Goal: Task Accomplishment & Management: Use online tool/utility

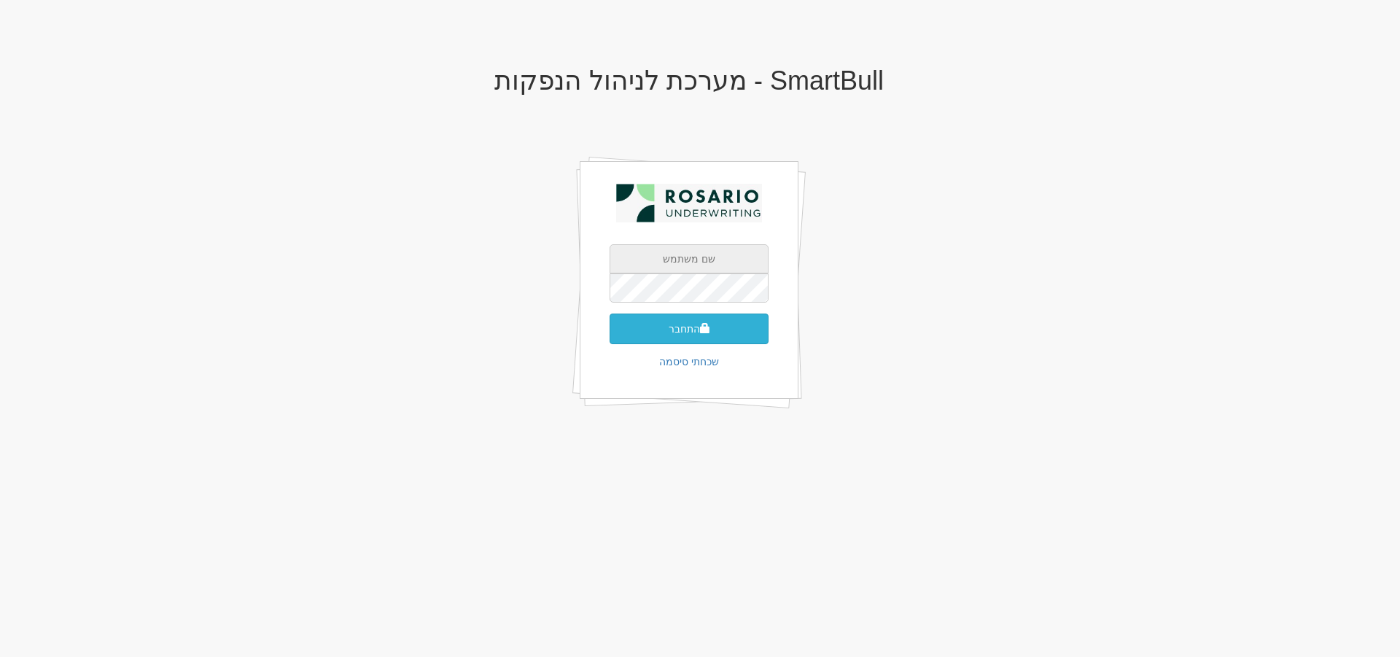
type input "[EMAIL_ADDRESS][DOMAIN_NAME]"
click at [750, 328] on button "התחבר" at bounding box center [689, 329] width 159 height 31
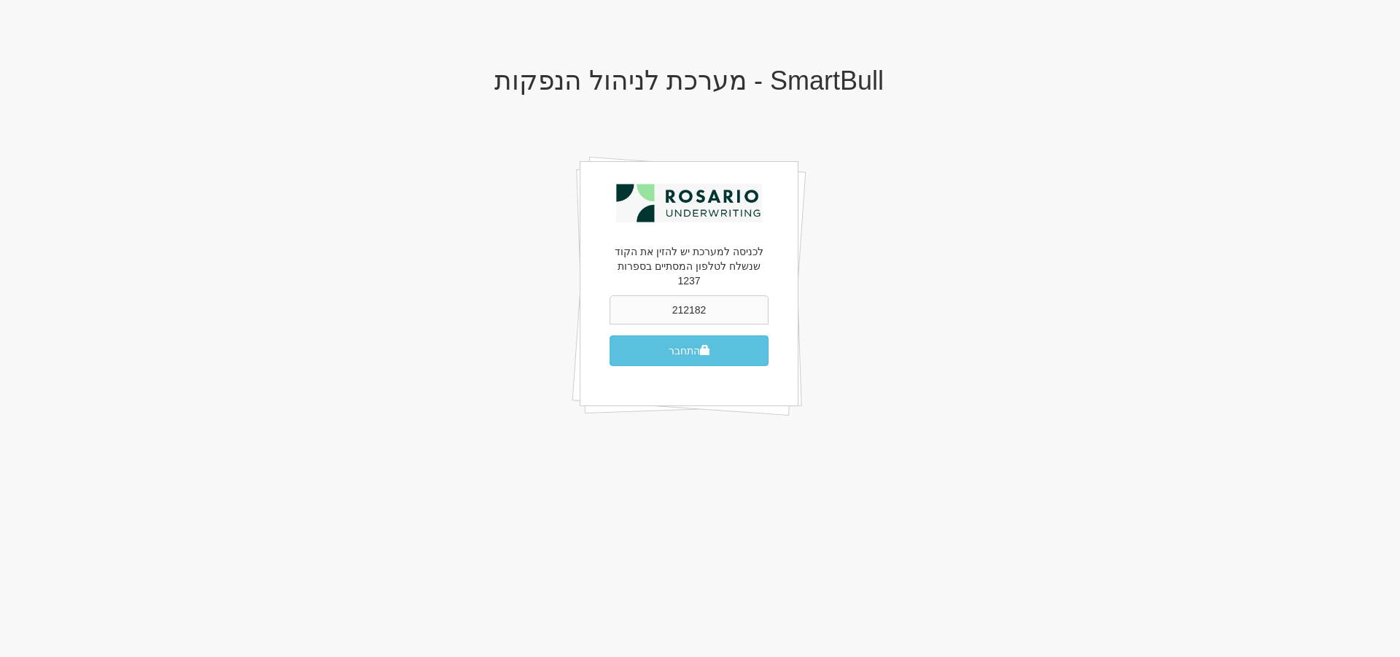
type input "212182"
click at [610, 335] on button "התחבר" at bounding box center [689, 350] width 159 height 31
click at [679, 335] on button "התחבר" at bounding box center [689, 350] width 159 height 31
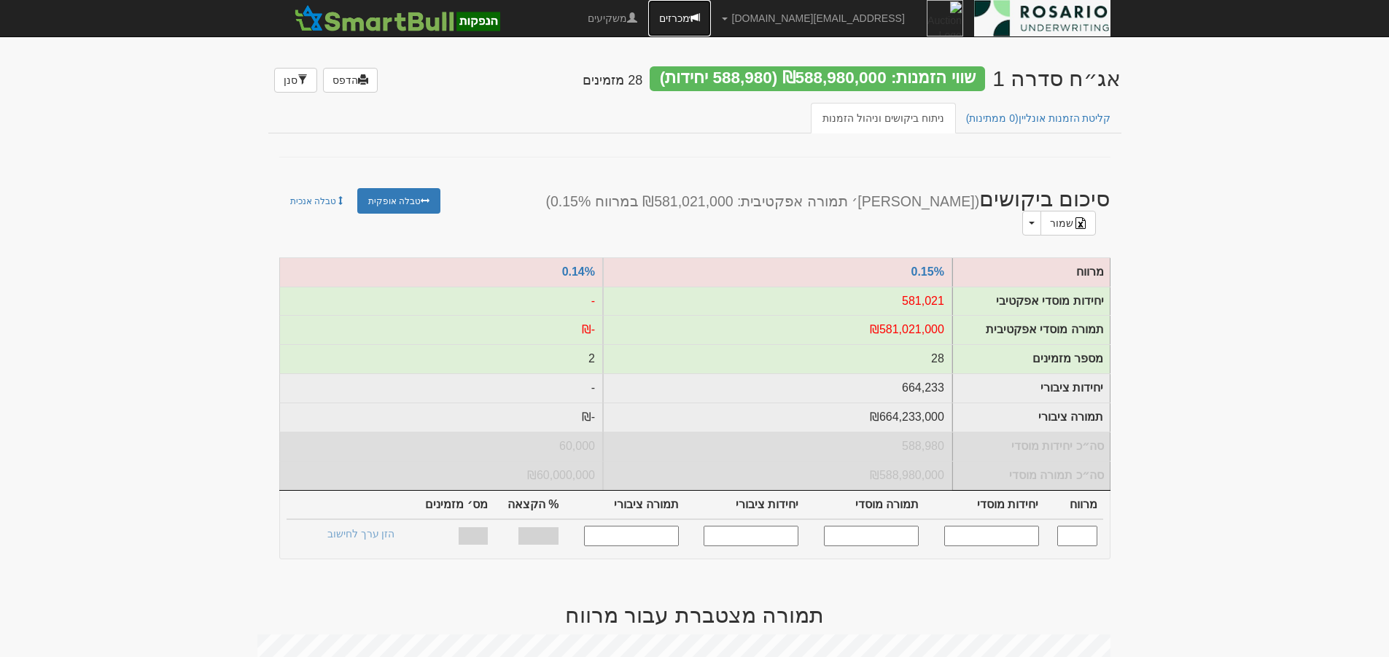
click at [711, 18] on link "מכרזים" at bounding box center [679, 18] width 63 height 36
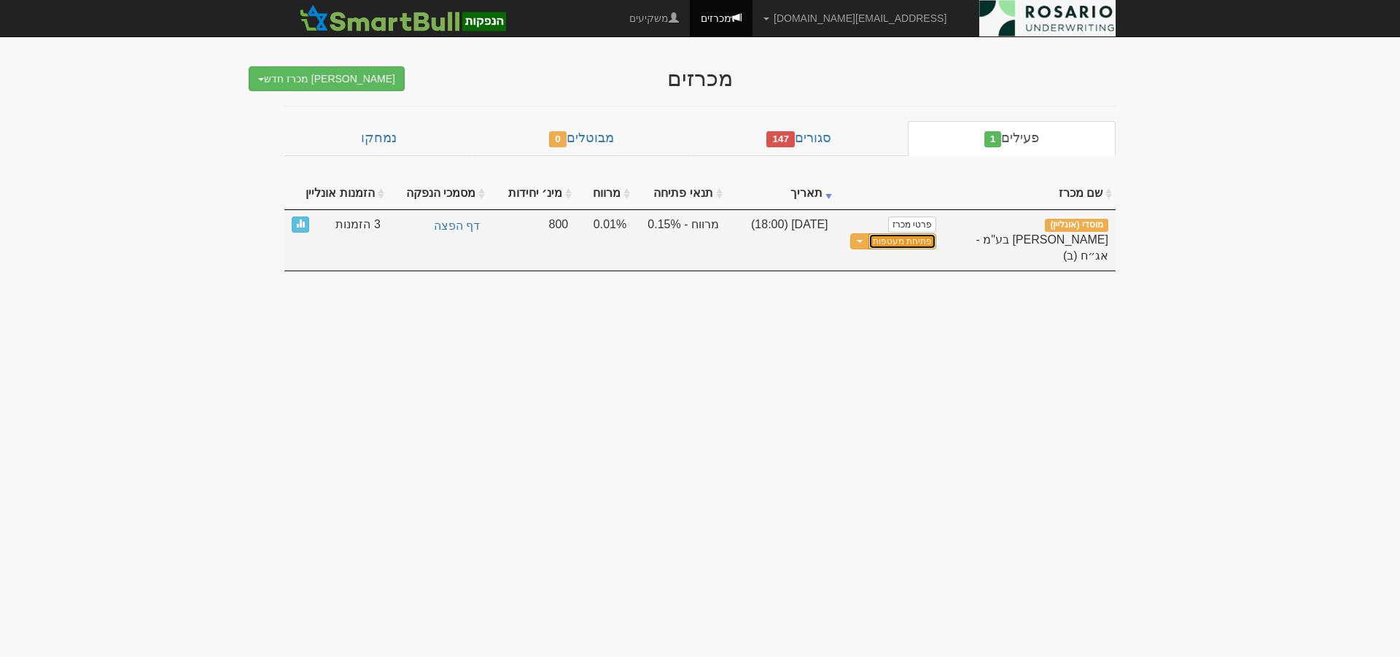
click at [918, 239] on button "פתיחת מעטפות" at bounding box center [902, 241] width 68 height 17
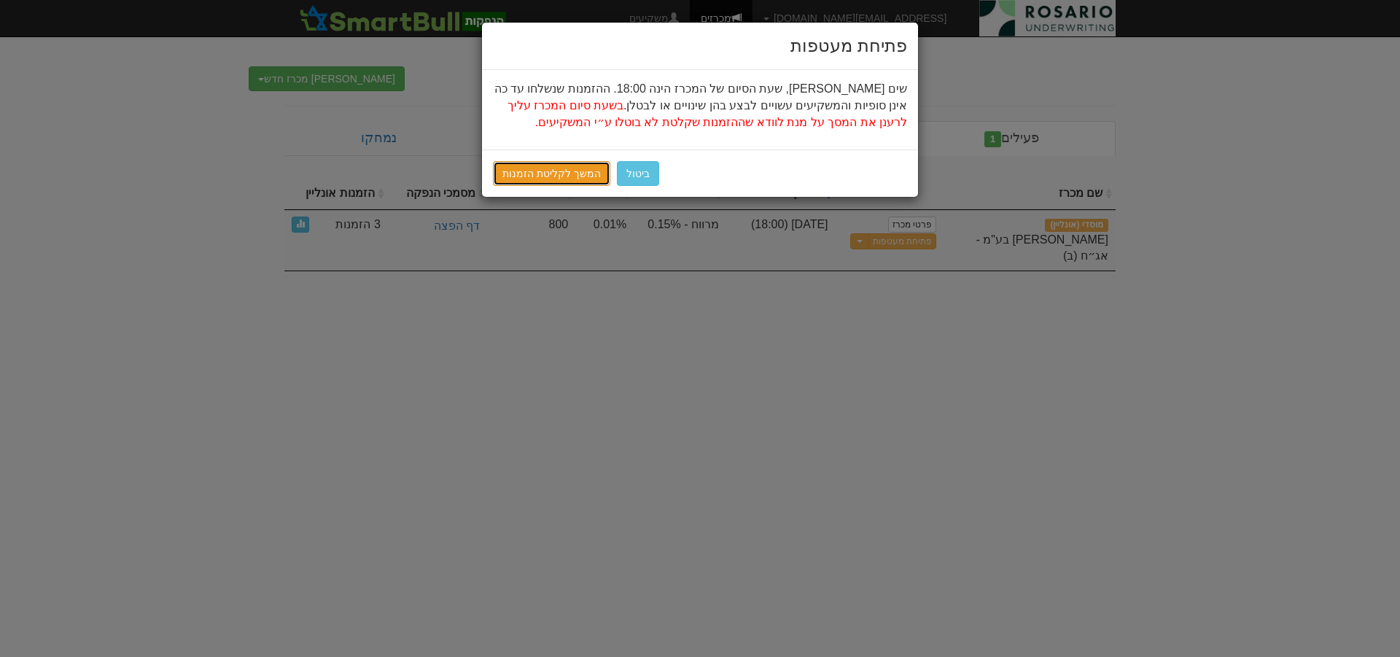
click at [568, 179] on link "המשך לקליטת הזמנות" at bounding box center [551, 173] width 117 height 25
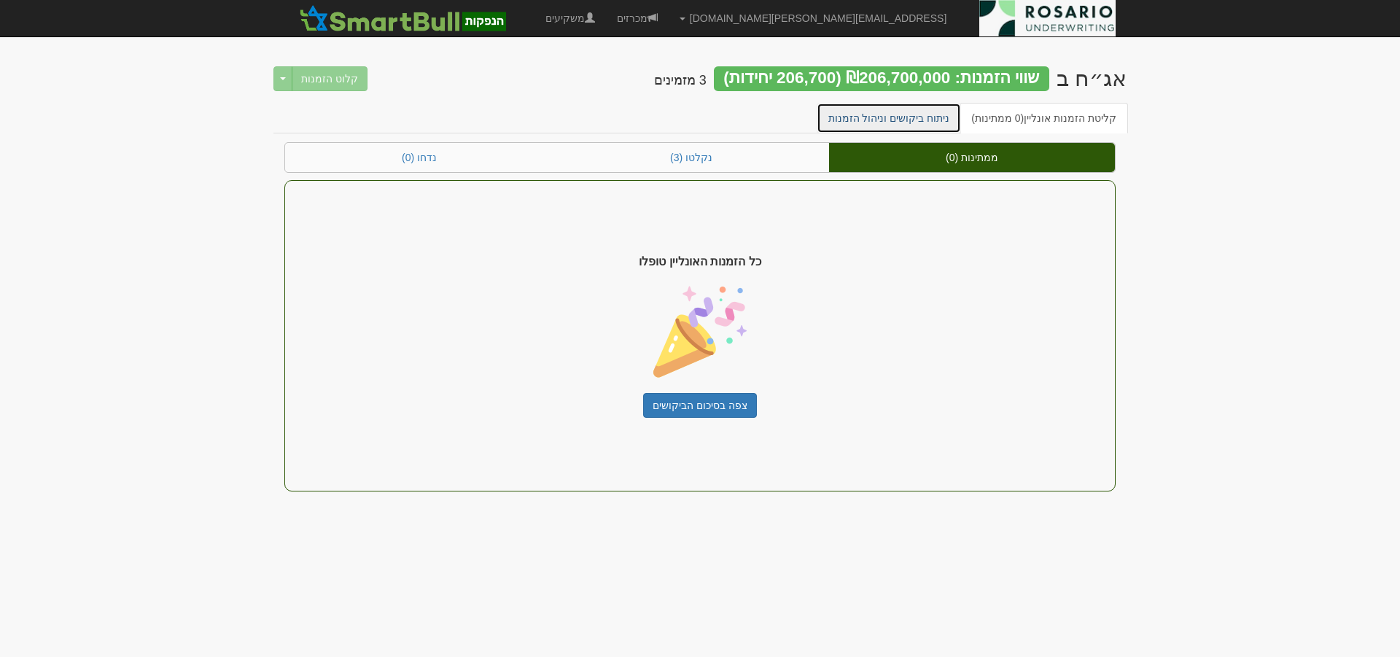
click at [927, 114] on link "ניתוח ביקושים וניהול הזמנות" at bounding box center [889, 118] width 145 height 31
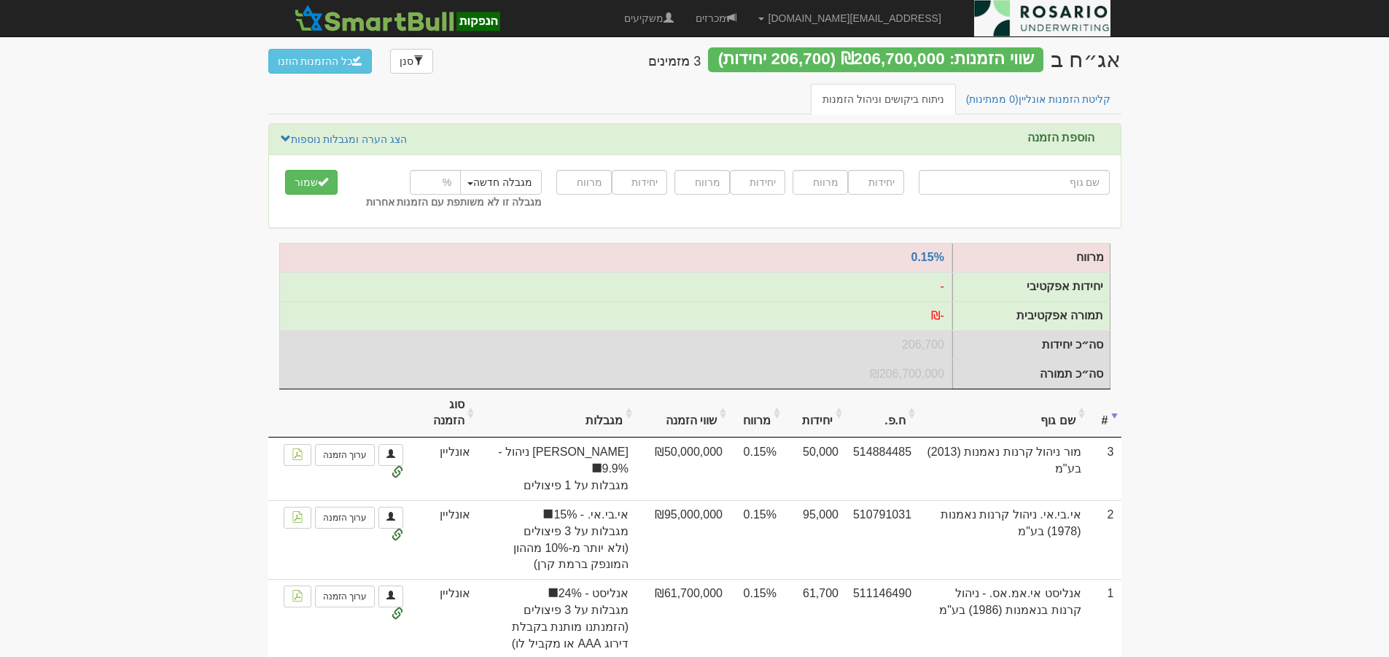
scroll to position [73, 0]
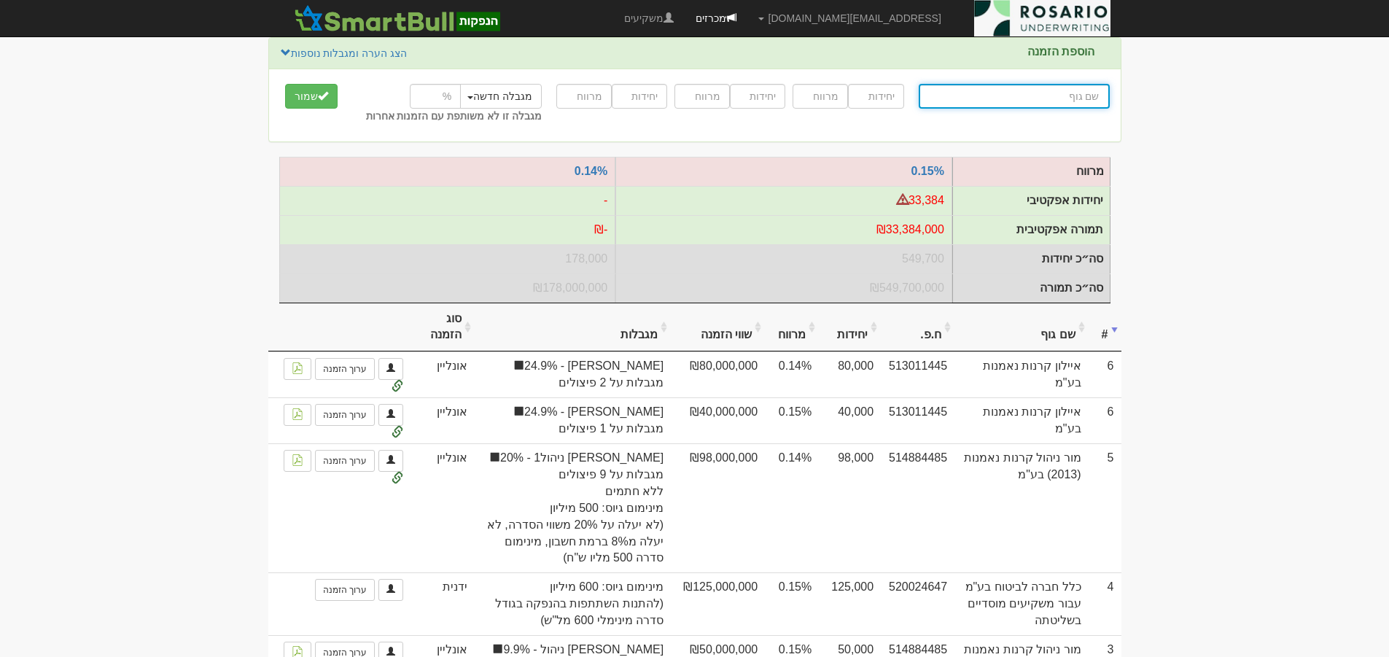
scroll to position [101, 0]
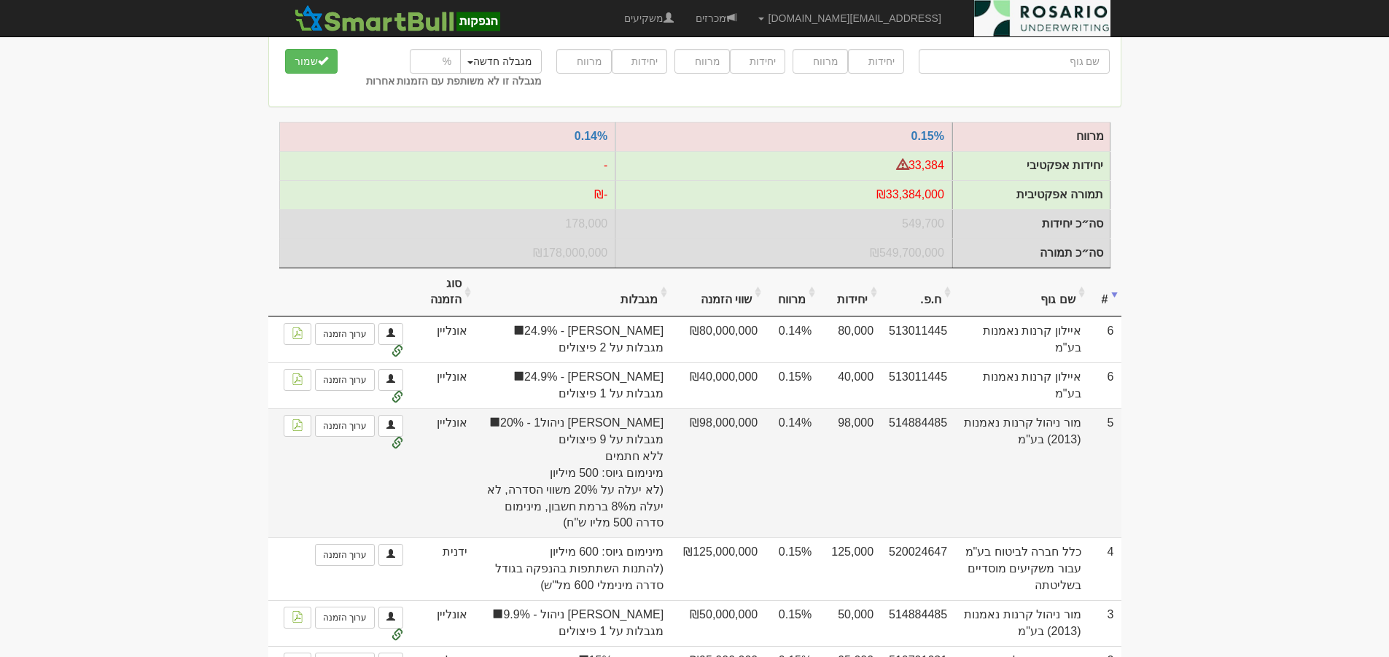
scroll to position [146, 0]
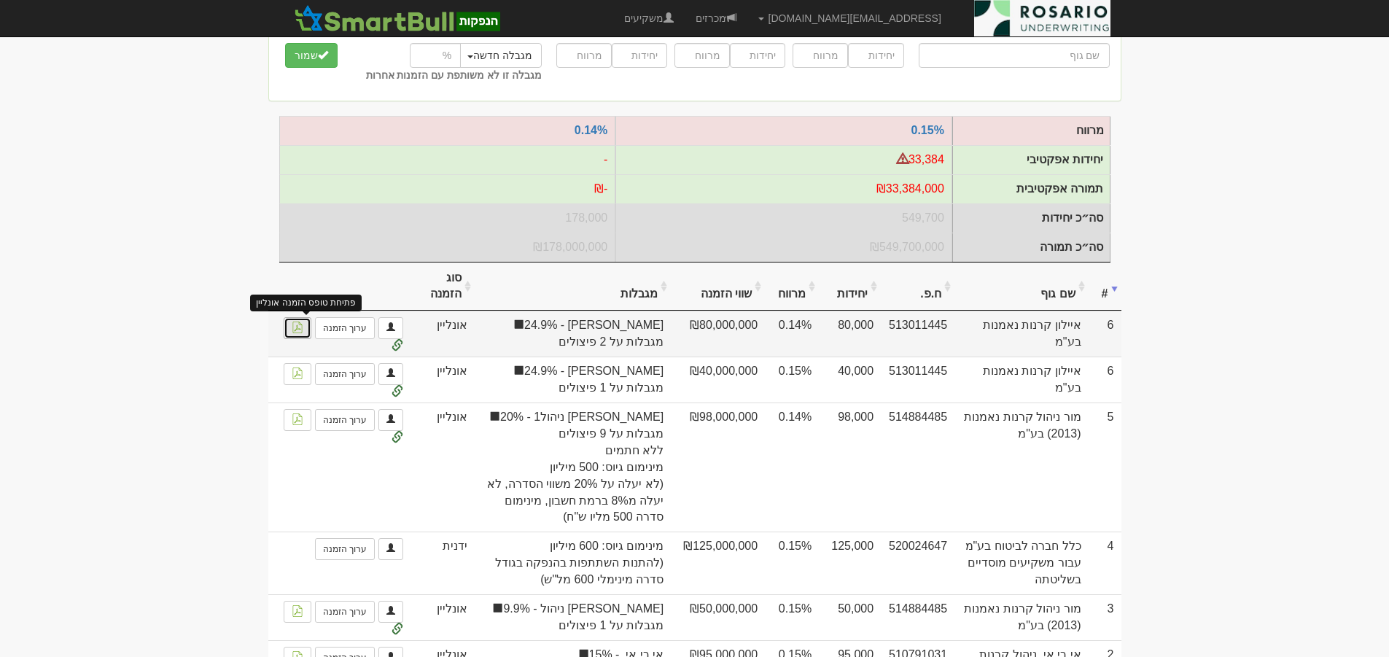
click at [294, 334] on link at bounding box center [298, 328] width 28 height 22
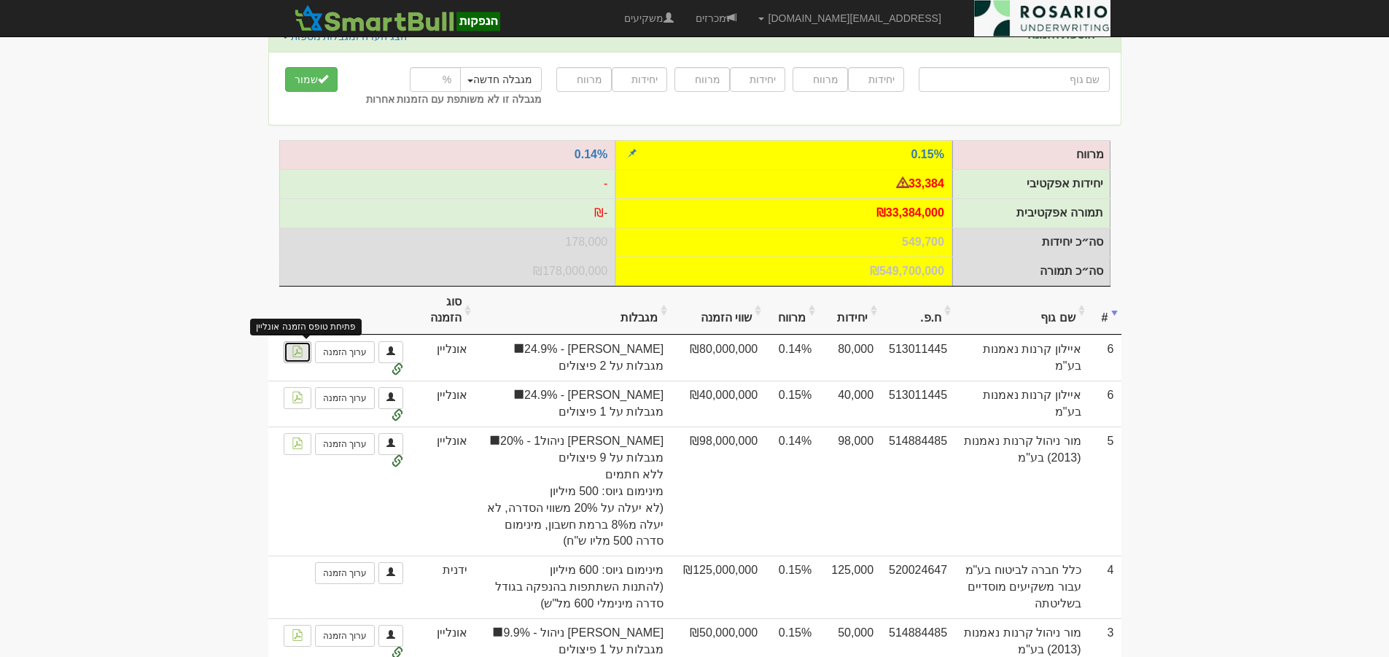
scroll to position [119, 0]
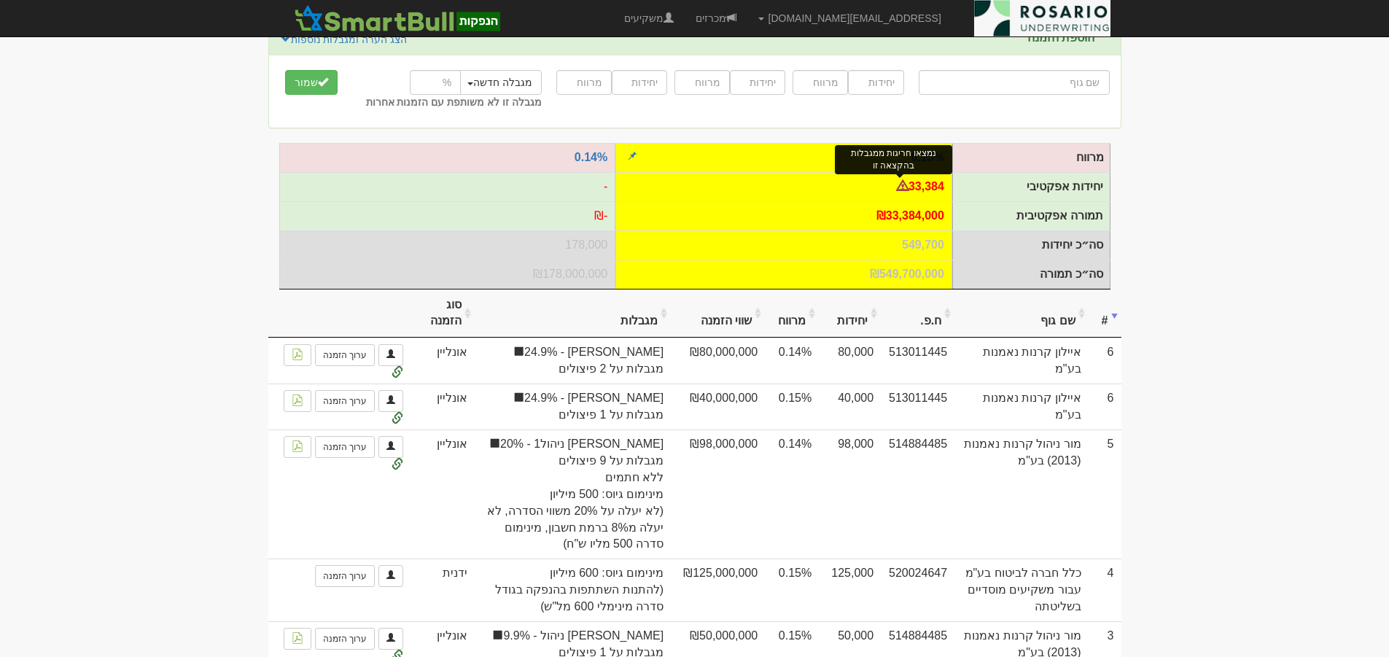
click at [903, 184] on span at bounding box center [903, 186] width 12 height 12
click at [927, 187] on td "33,384" at bounding box center [783, 186] width 337 height 29
click at [900, 184] on span at bounding box center [903, 186] width 12 height 12
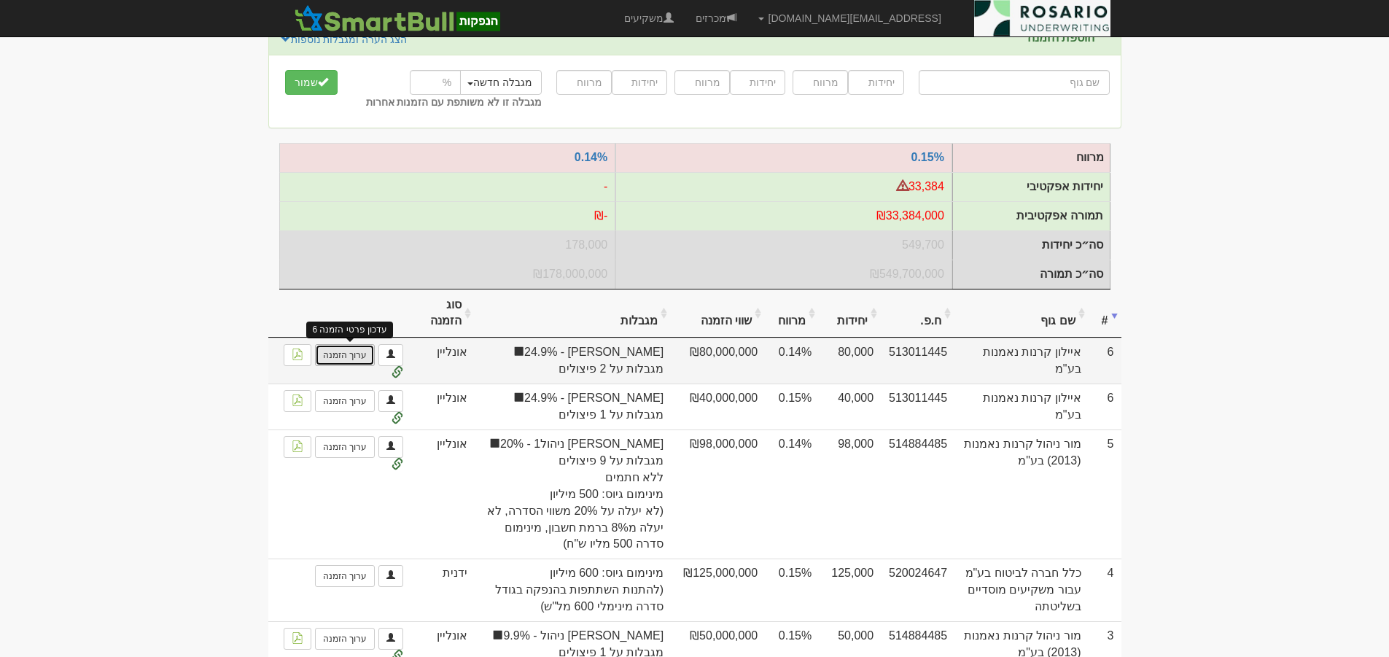
click at [352, 365] on link "ערוך הזמנה" at bounding box center [345, 355] width 60 height 22
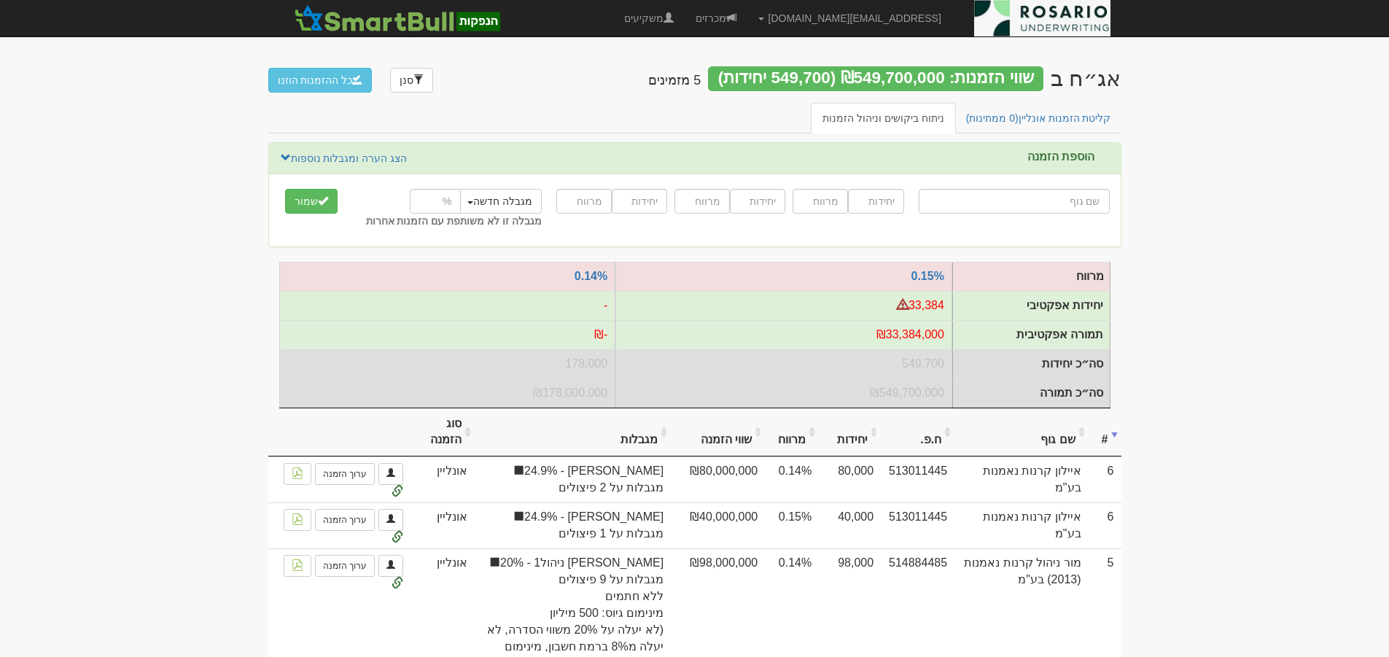
scroll to position [119, 0]
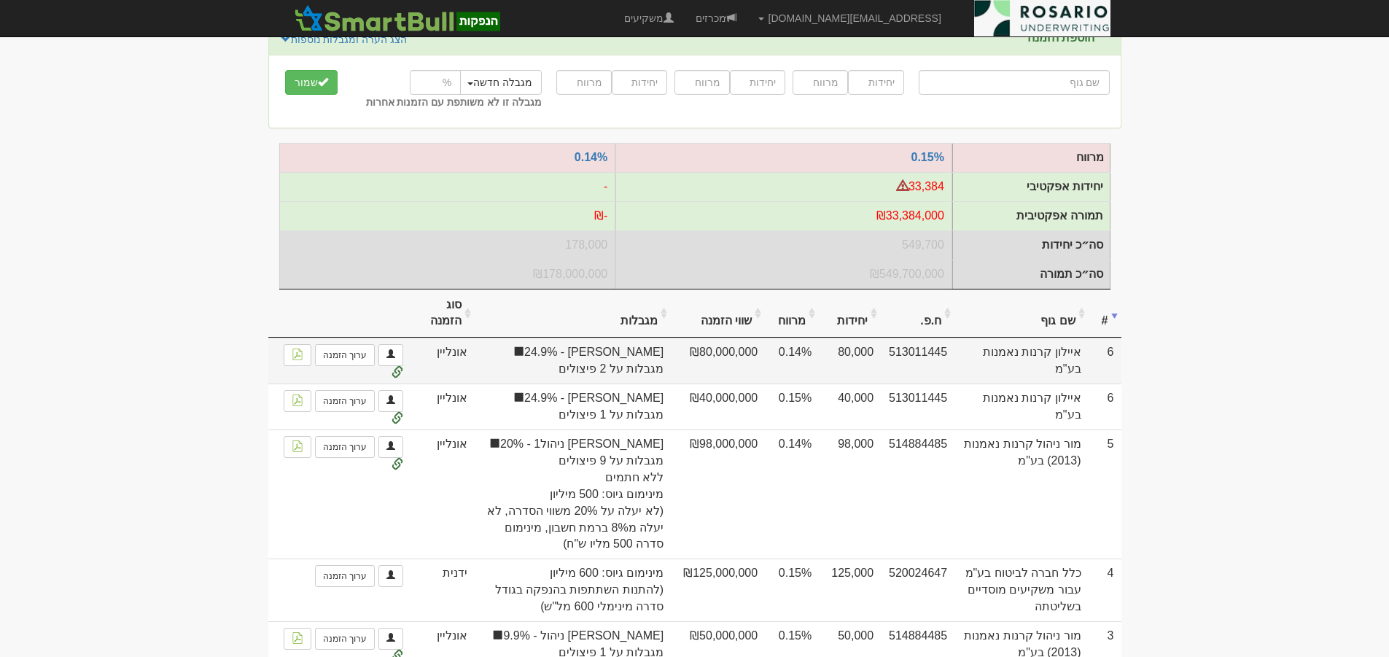
click at [1027, 362] on td "איילון קרנות נאמנות בע"מ" at bounding box center [1020, 361] width 133 height 46
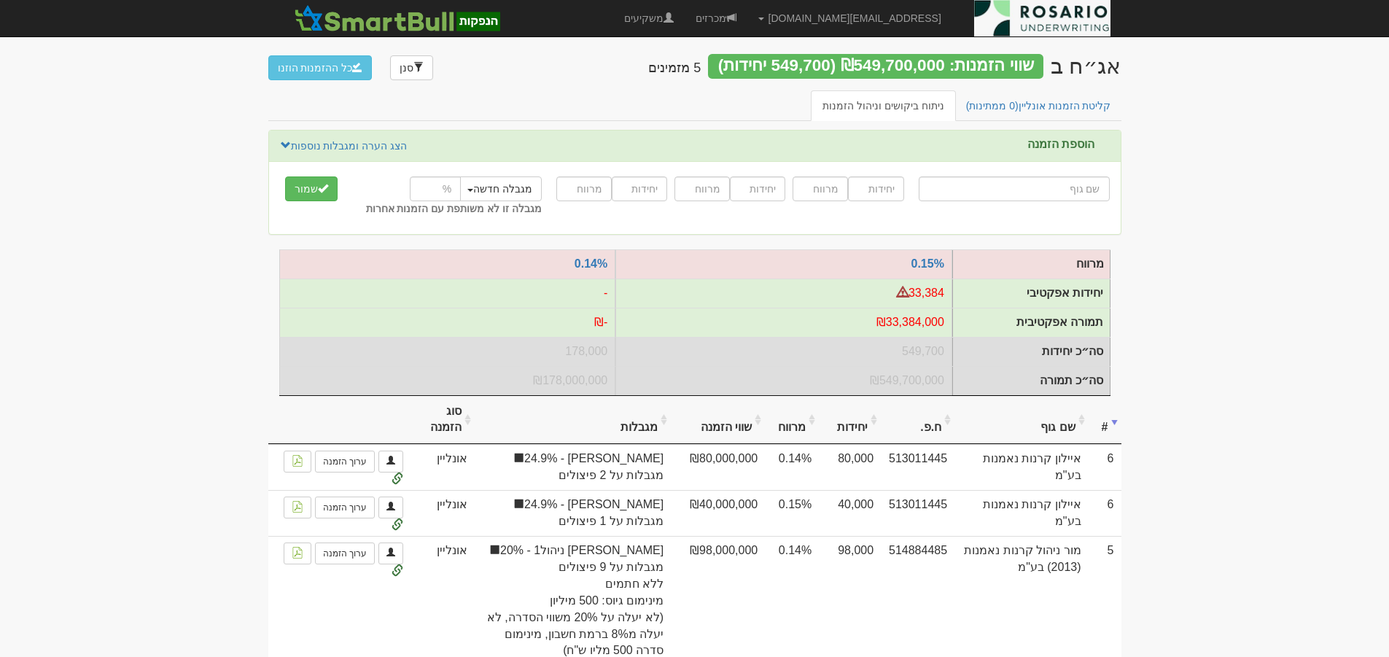
scroll to position [0, 0]
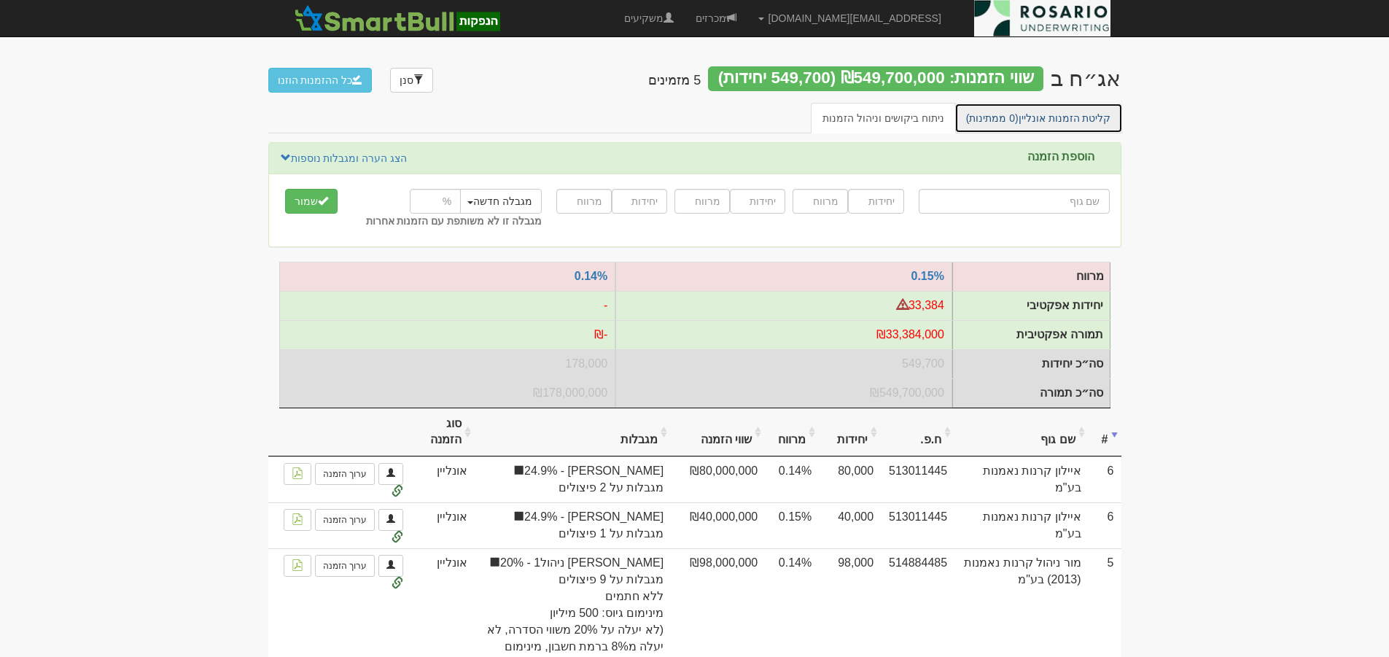
click at [1075, 114] on link "קליטת הזמנות אונליין (0 ממתינות)" at bounding box center [1038, 118] width 168 height 31
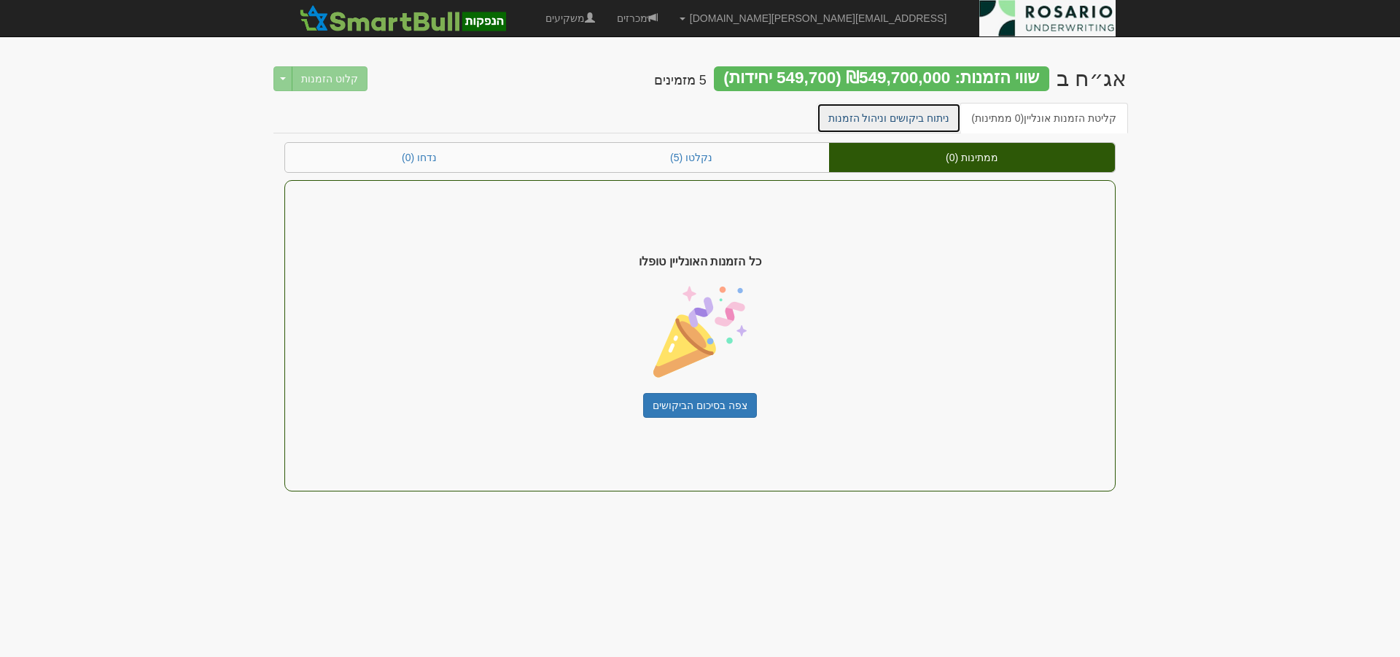
click at [925, 122] on link "ניתוח ביקושים וניהול הזמנות" at bounding box center [889, 118] width 145 height 31
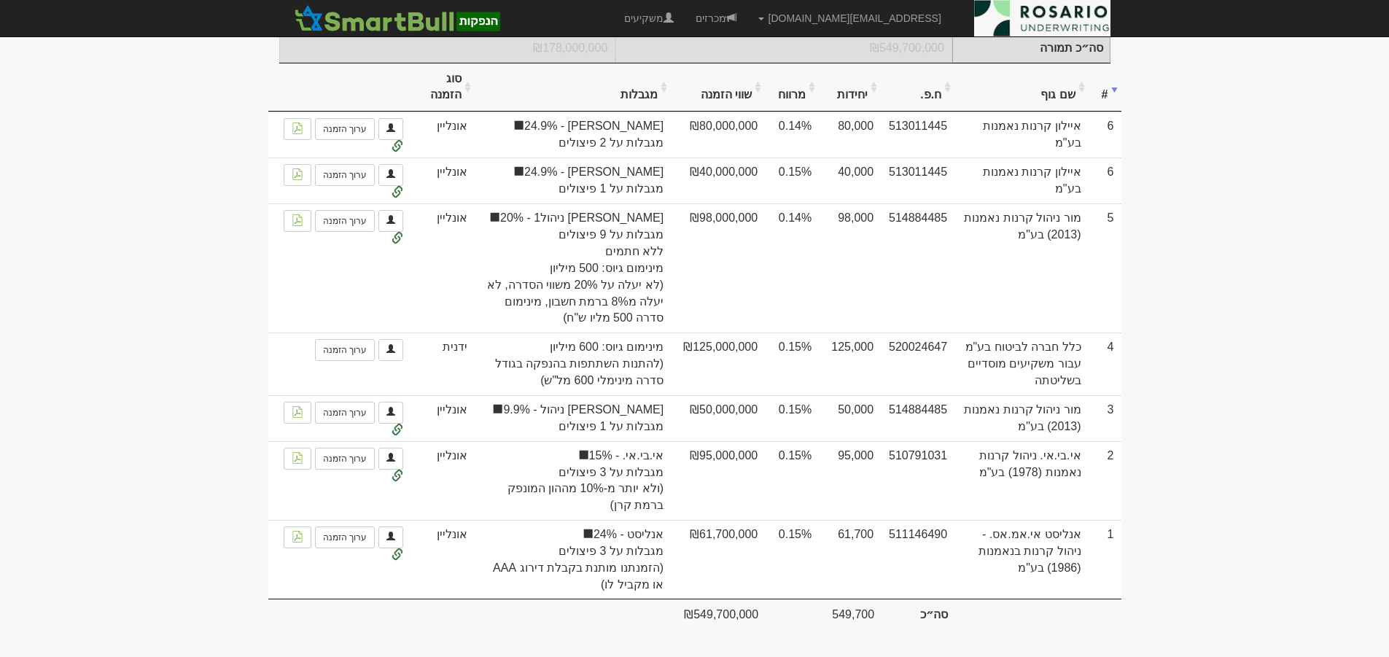
scroll to position [319, 0]
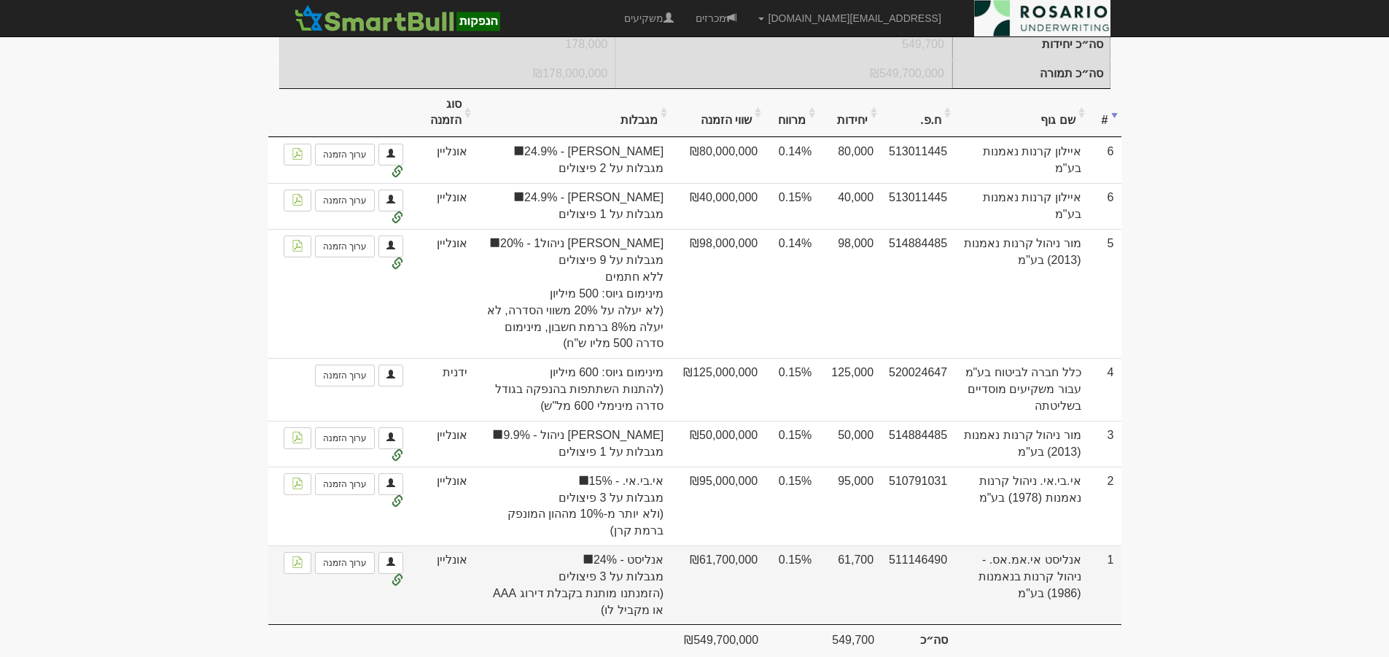
click at [635, 580] on span "מגבלות על 3 פיצולים" at bounding box center [573, 577] width 182 height 17
click at [400, 586] on span at bounding box center [398, 581] width 12 height 12
click at [401, 586] on span at bounding box center [398, 581] width 12 height 12
click at [400, 586] on span at bounding box center [398, 581] width 12 height 12
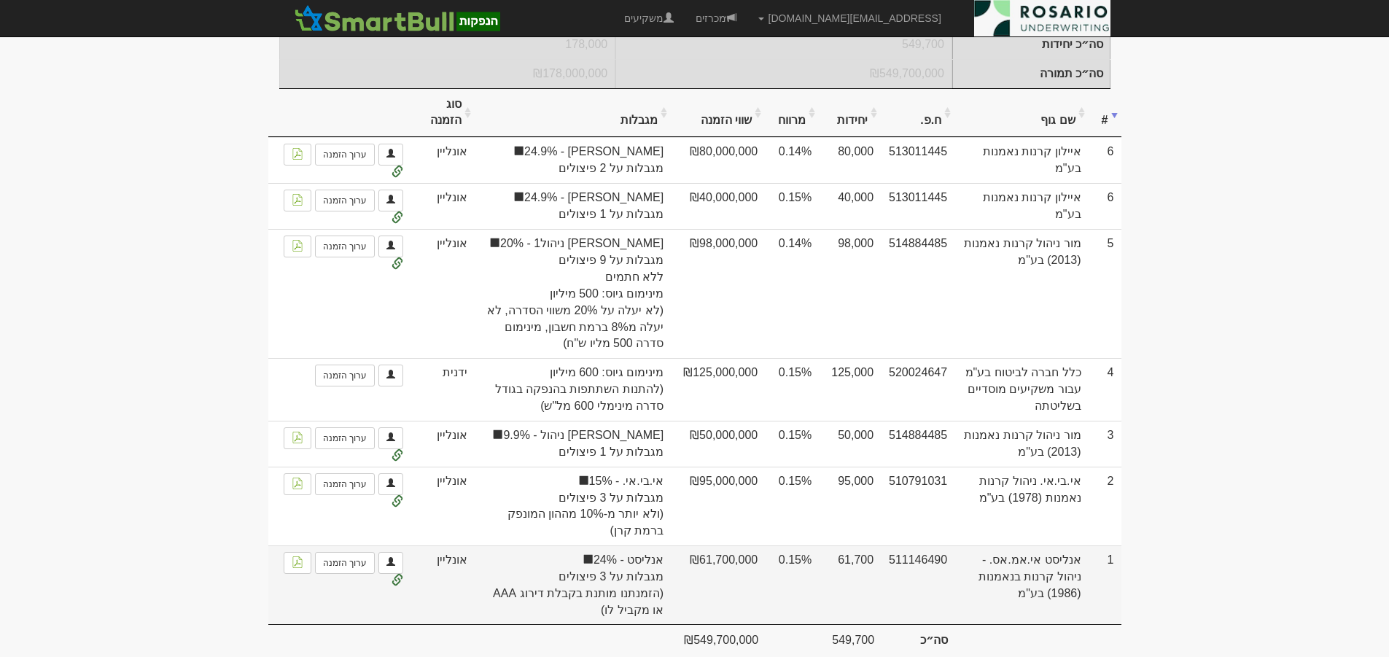
click at [589, 586] on span "מגבלות על 3 פיצולים" at bounding box center [573, 577] width 182 height 17
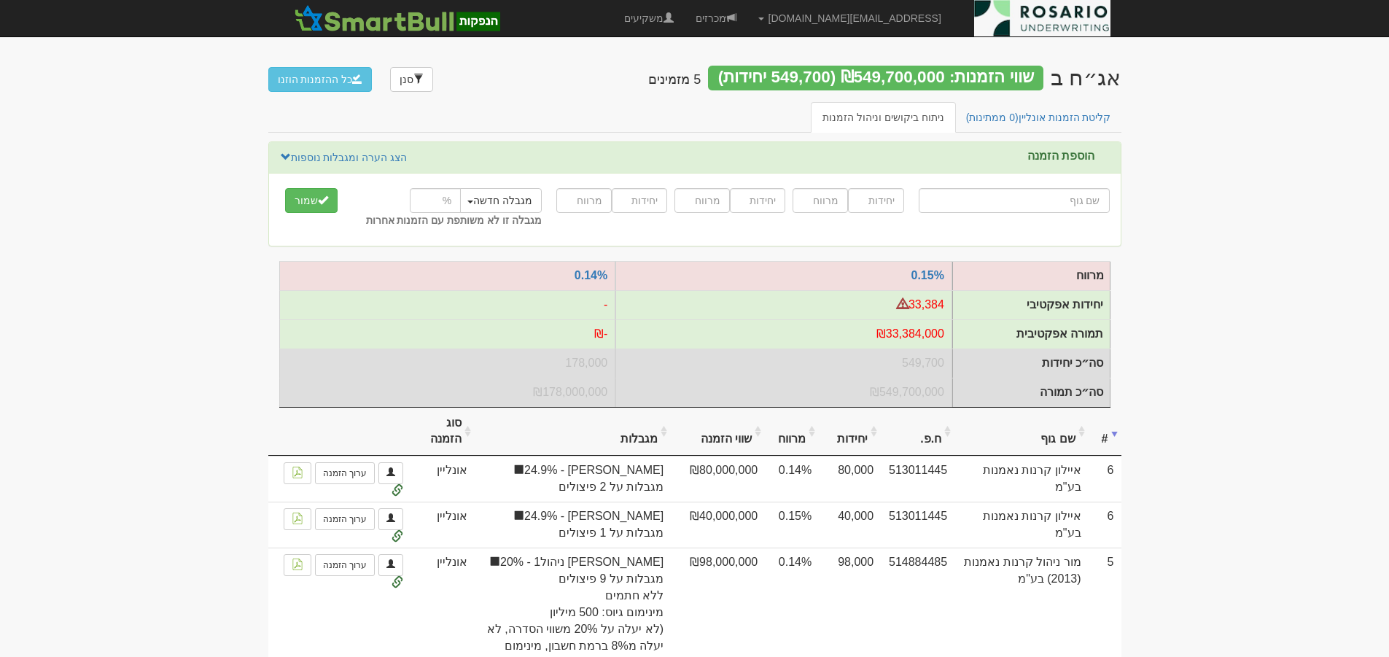
scroll to position [0, 0]
click at [308, 79] on button "כל ההזמנות הוזנו" at bounding box center [320, 80] width 104 height 25
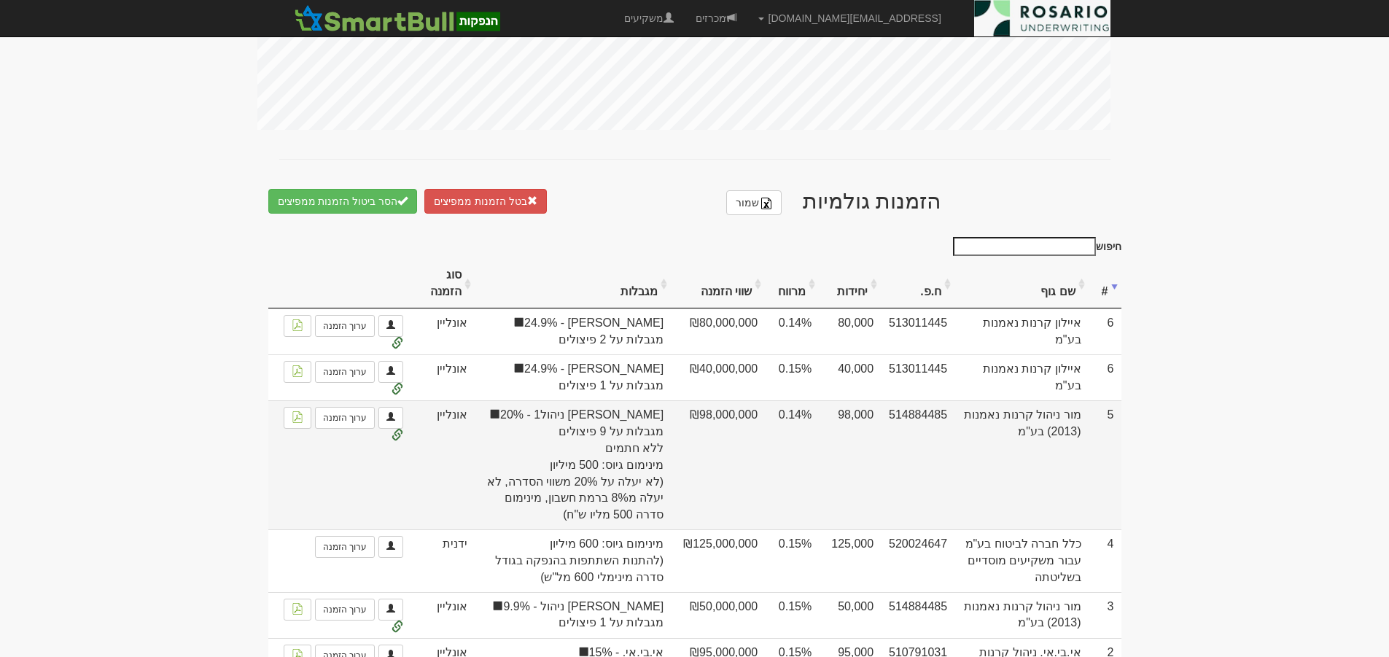
scroll to position [747, 0]
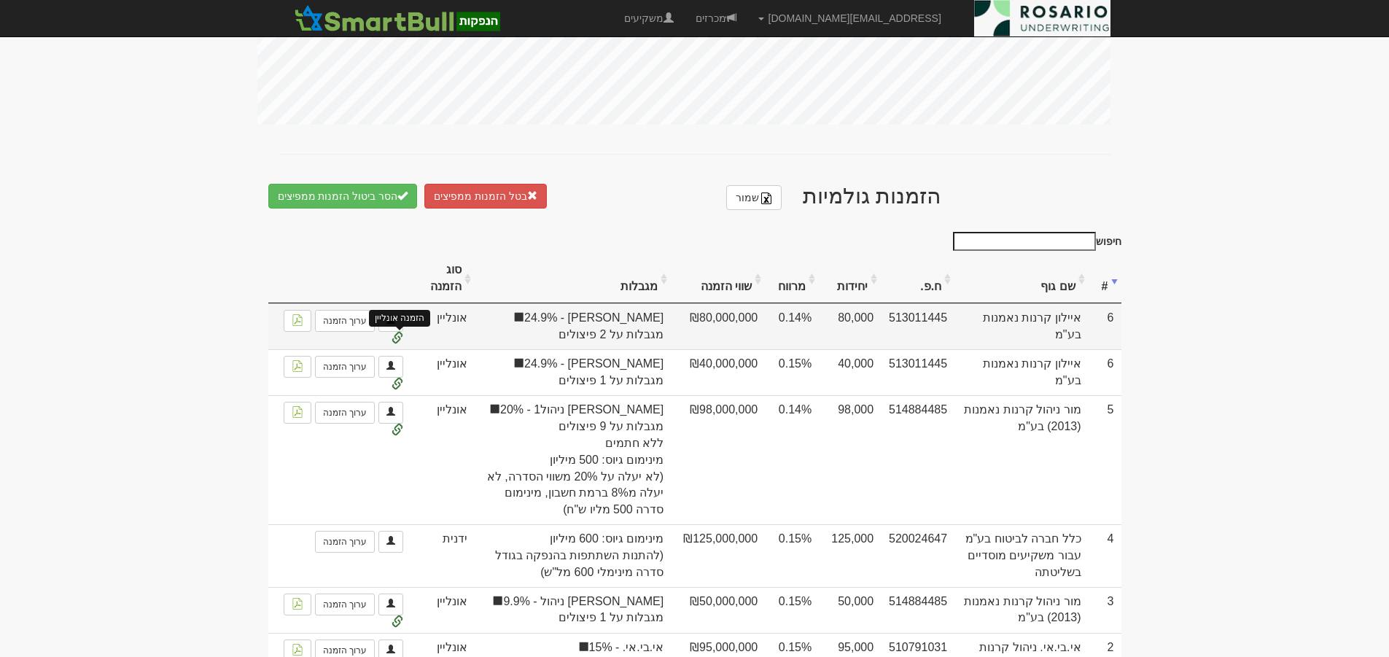
click at [397, 332] on span at bounding box center [398, 338] width 12 height 12
click at [355, 314] on link "ערוך הזמנה" at bounding box center [345, 321] width 60 height 22
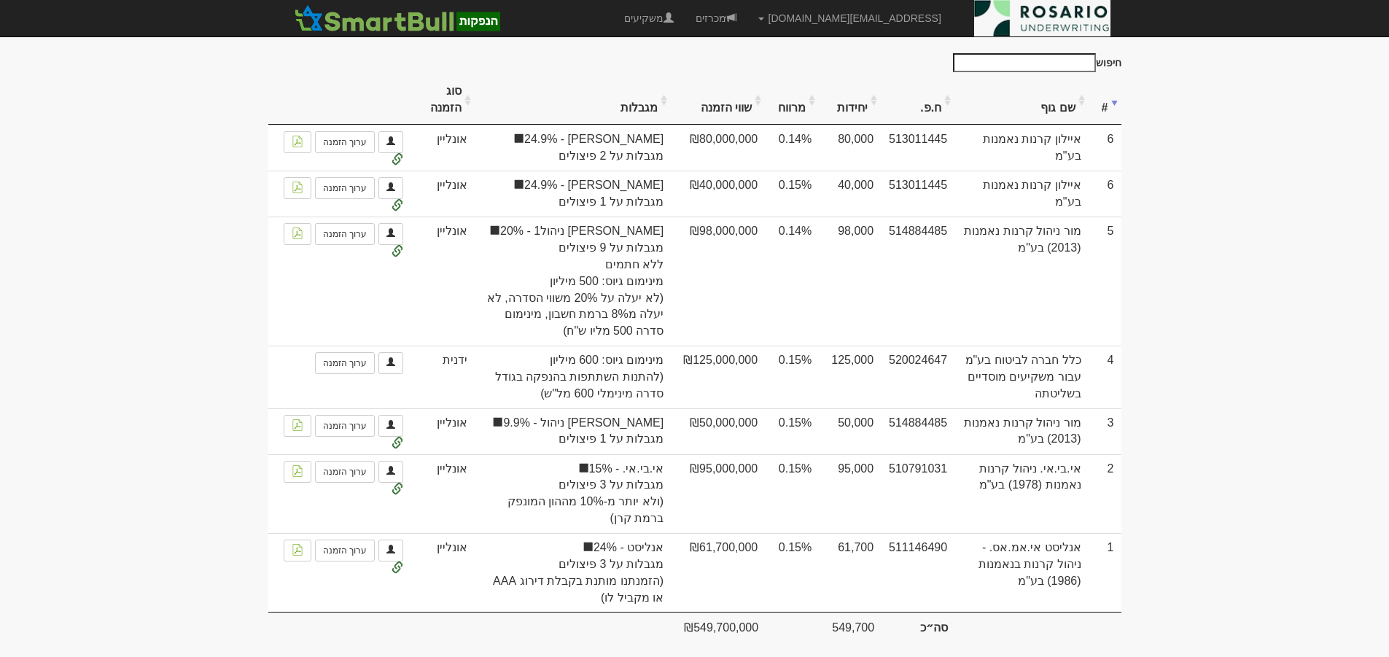
scroll to position [929, 0]
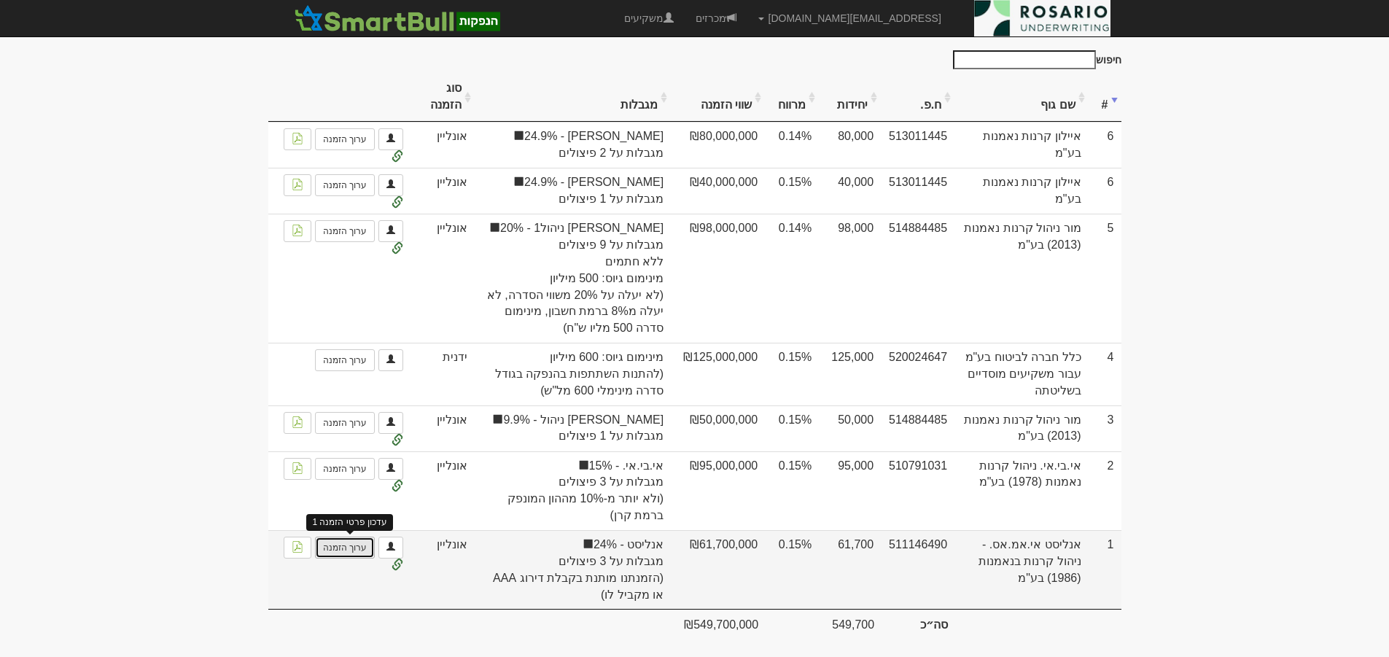
click at [354, 540] on link "ערוך הזמנה" at bounding box center [345, 548] width 60 height 22
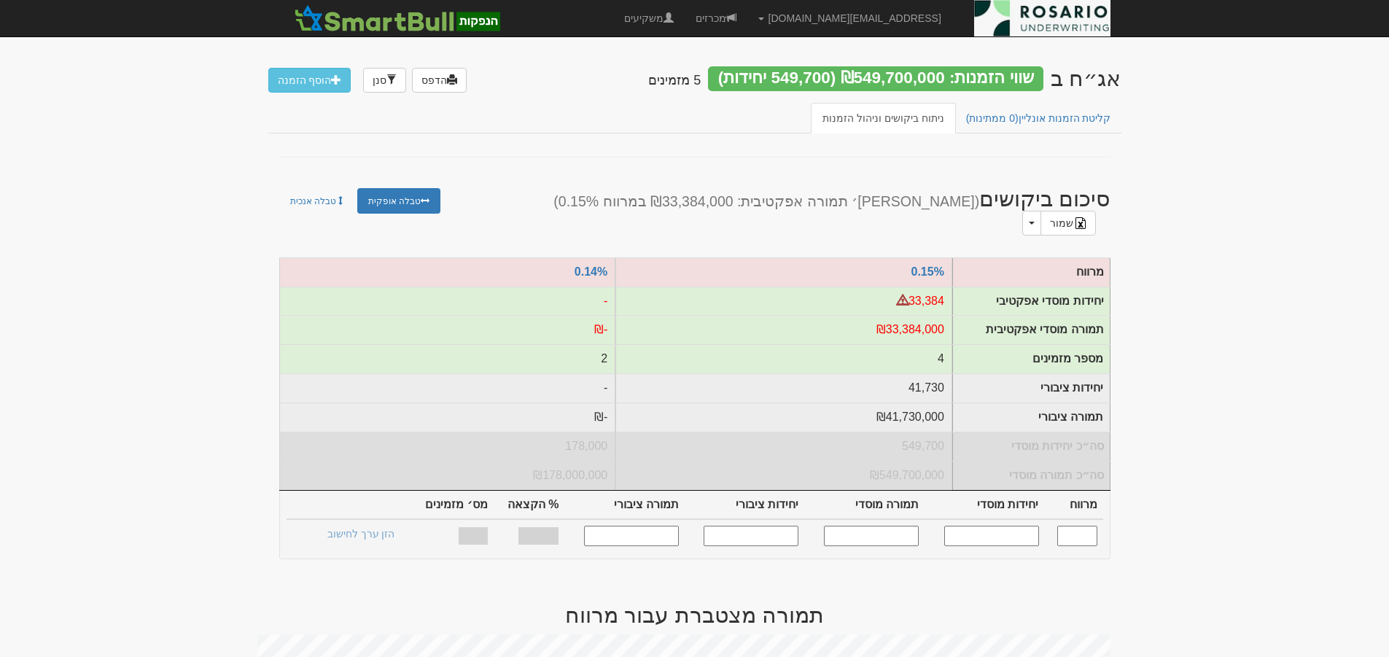
scroll to position [929, 0]
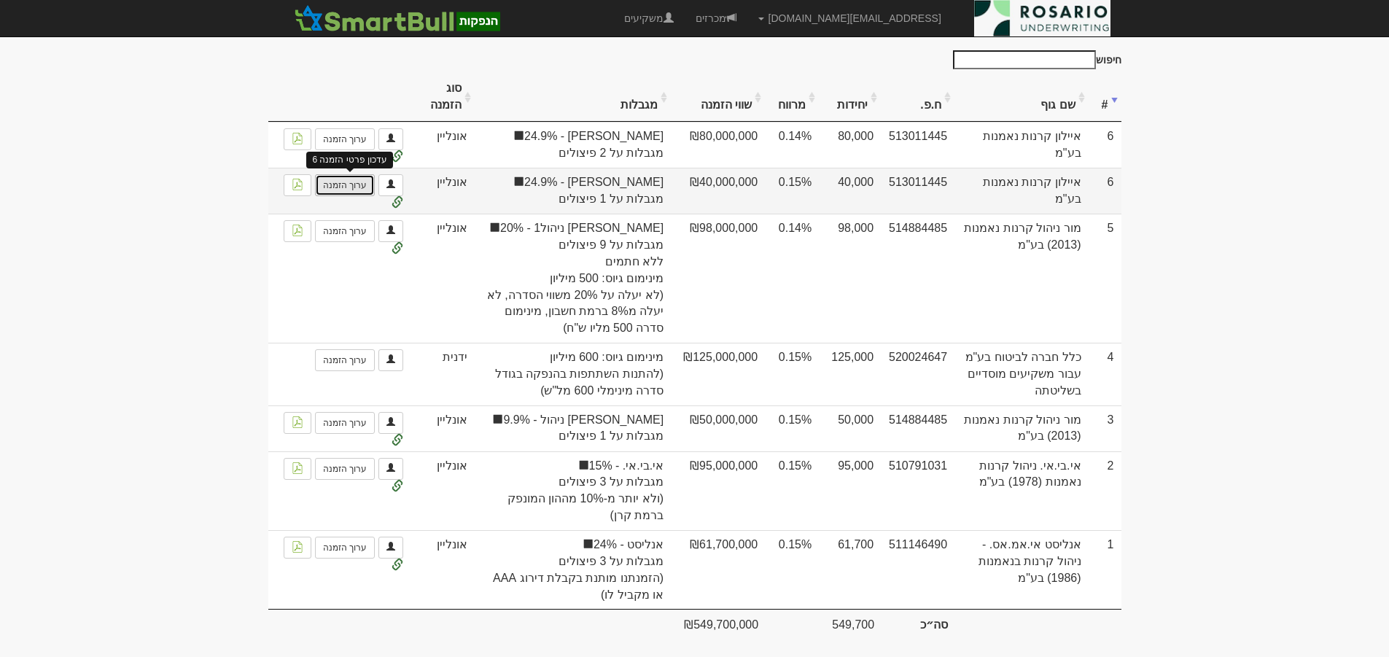
click at [354, 174] on link "ערוך הזמנה" at bounding box center [345, 185] width 60 height 22
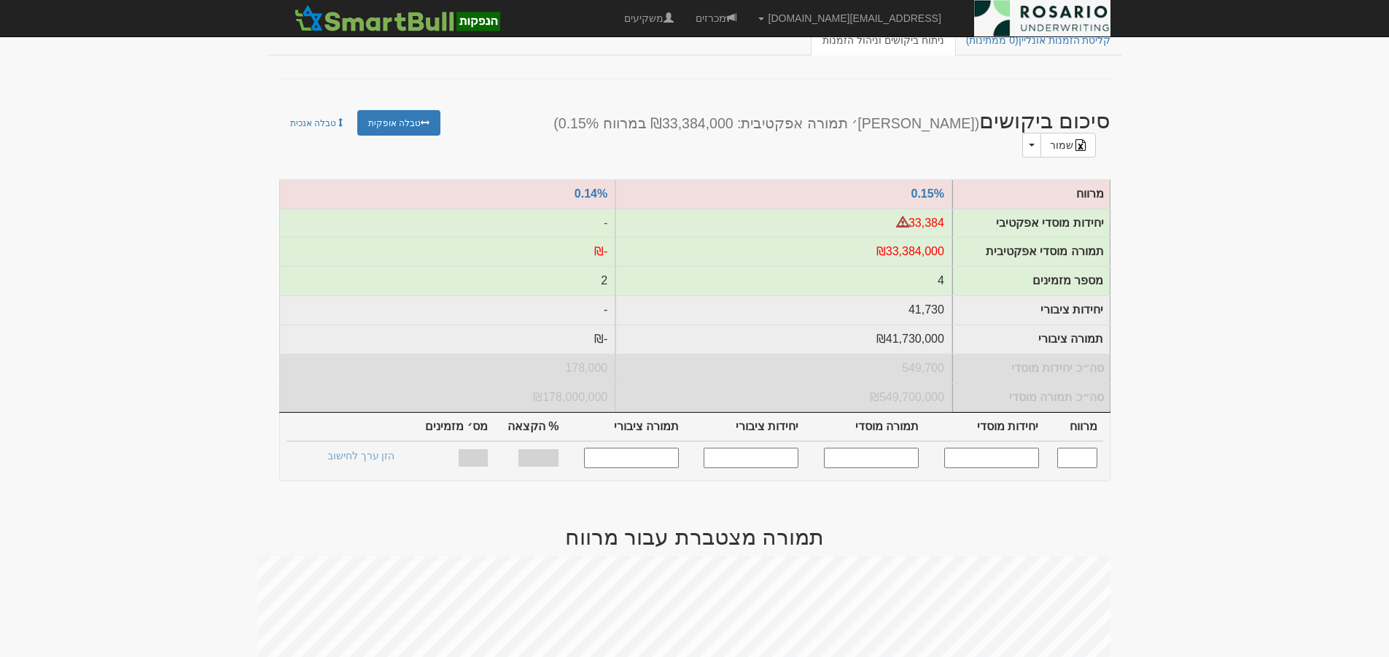
scroll to position [72, 0]
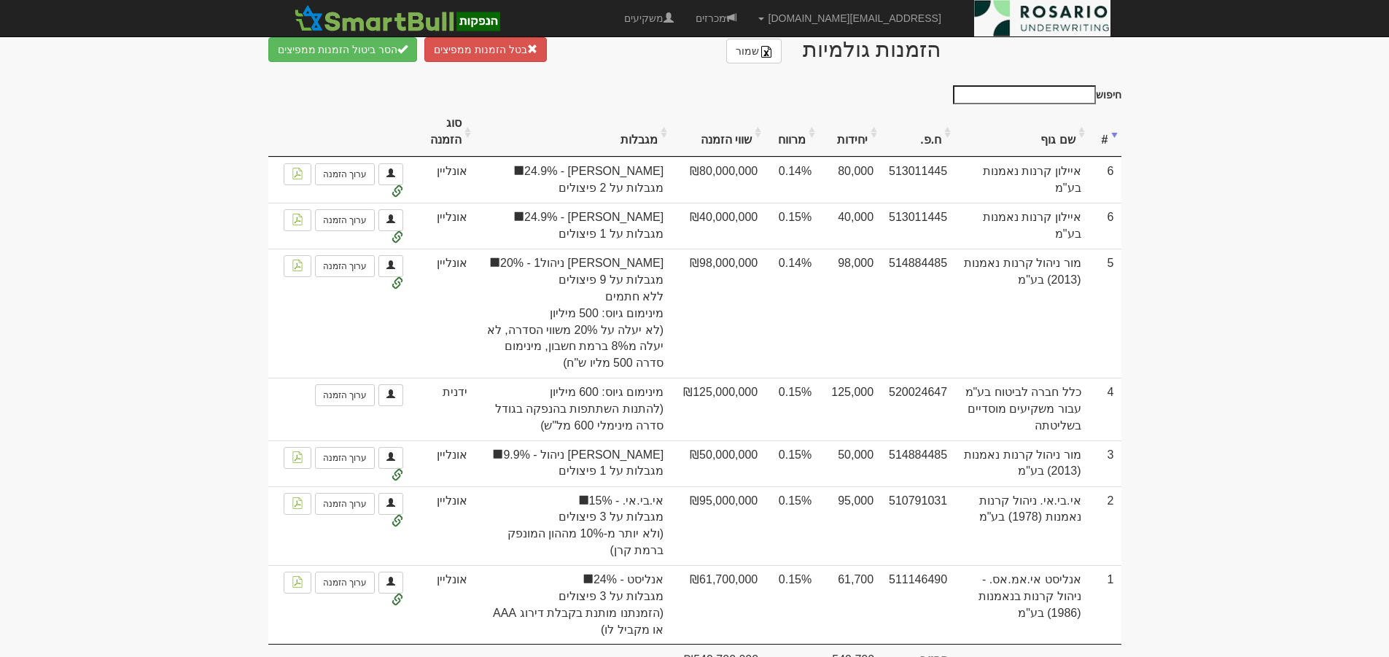
scroll to position [929, 0]
